Goal: Information Seeking & Learning: Learn about a topic

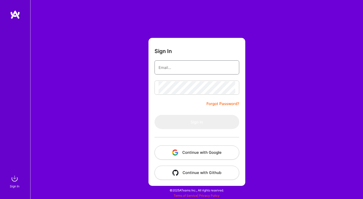
type input "[EMAIL_ADDRESS][DOMAIN_NAME]"
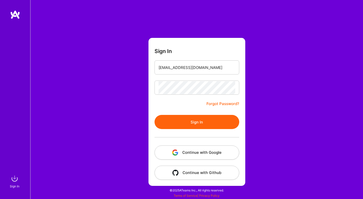
click at [167, 124] on button "Sign In" at bounding box center [197, 122] width 85 height 14
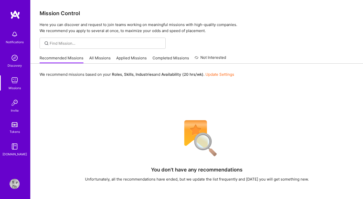
click at [94, 56] on link "All Missions" at bounding box center [99, 59] width 21 height 8
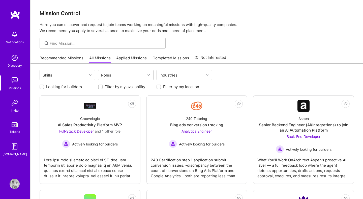
click at [78, 77] on div "Skills" at bounding box center [63, 75] width 47 height 10
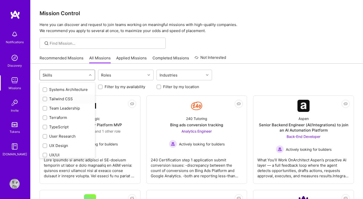
scroll to position [617, 0]
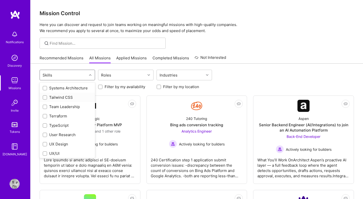
click at [44, 96] on input "checkbox" at bounding box center [46, 98] width 4 height 4
checkbox input "true"
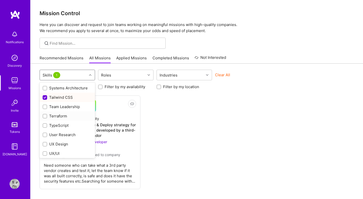
scroll to position [636, 0]
click at [45, 134] on input "checkbox" at bounding box center [46, 134] width 4 height 4
checkbox input "true"
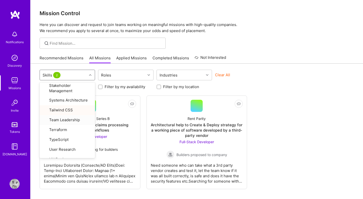
click at [57, 75] on span "2" at bounding box center [56, 75] width 7 height 6
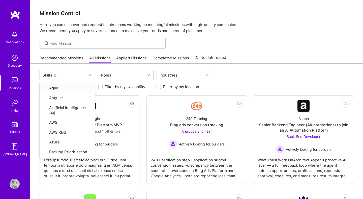
type input "css"
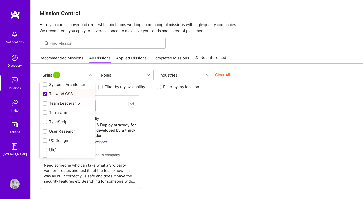
scroll to position [611, 0]
click at [44, 102] on input "checkbox" at bounding box center [45, 103] width 5 height 5
checkbox input "false"
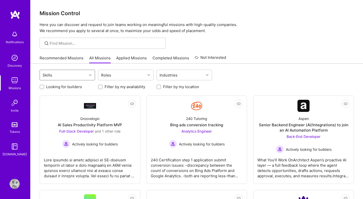
click at [71, 75] on div "Skills" at bounding box center [63, 75] width 47 height 10
click at [120, 76] on div "Roles" at bounding box center [121, 75] width 47 height 10
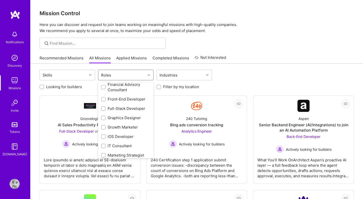
scroll to position [115, 0]
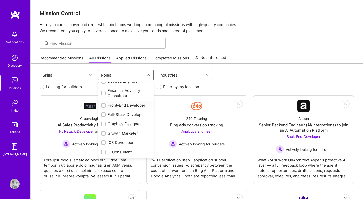
click at [124, 104] on div "Front-End Developer" at bounding box center [125, 104] width 49 height 5
checkbox input "true"
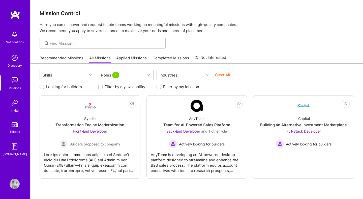
click at [282, 77] on div "Skills Roles 1 Industries Clear All" at bounding box center [197, 76] width 314 height 12
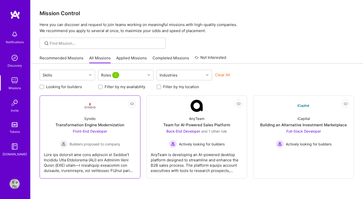
click at [88, 129] on span "Front-End Developer" at bounding box center [90, 131] width 34 height 4
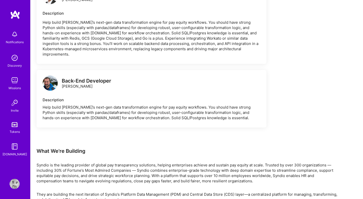
scroll to position [318, 0]
